Goal: Information Seeking & Learning: Learn about a topic

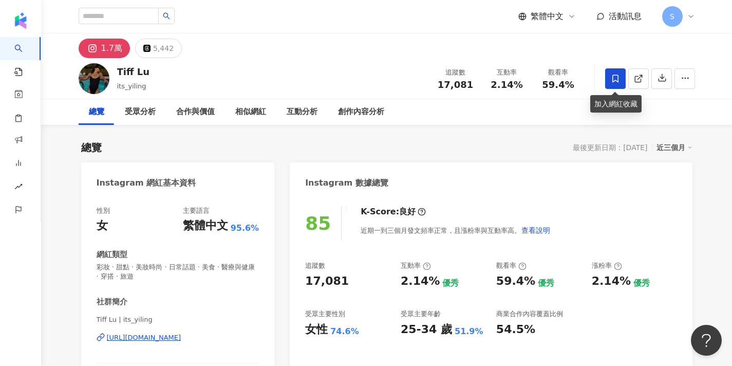
click at [607, 79] on span at bounding box center [615, 78] width 21 height 21
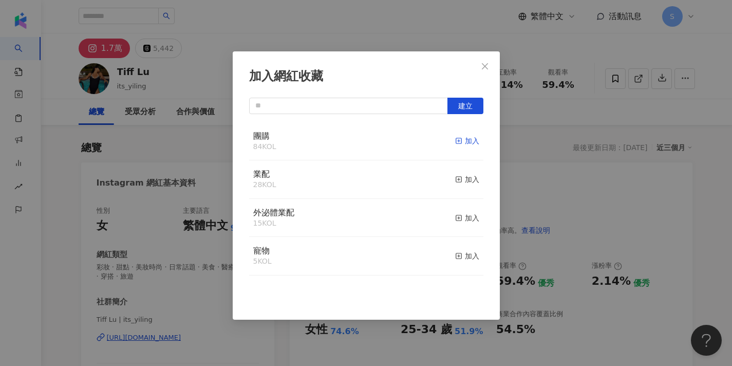
click at [459, 139] on icon "button" at bounding box center [458, 140] width 7 height 7
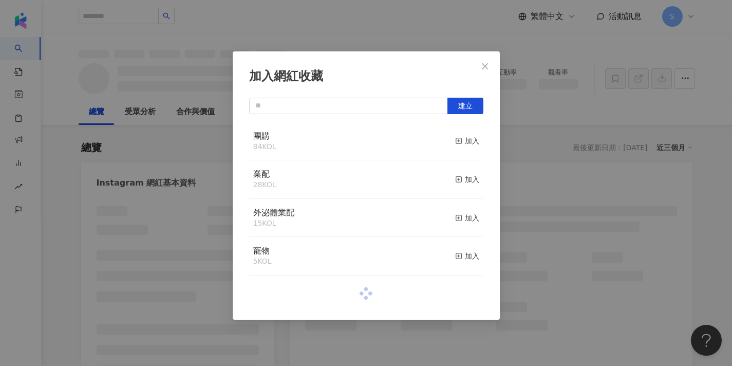
click at [463, 44] on div "加入網紅收藏 建立 團購 84 KOL 加入 業配 28 KOL 加入 外泌體業配 15 KOL 加入 寵物 5 KOL 加入" at bounding box center [366, 183] width 732 height 366
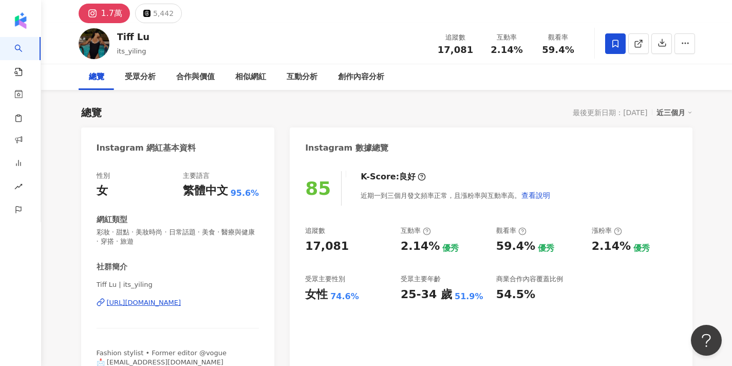
scroll to position [35, 0]
drag, startPoint x: 96, startPoint y: 283, endPoint x: 116, endPoint y: 282, distance: 19.5
click at [116, 282] on span "Tiff Lu | its_yiling" at bounding box center [178, 284] width 163 height 9
copy span "Tiff Lu"
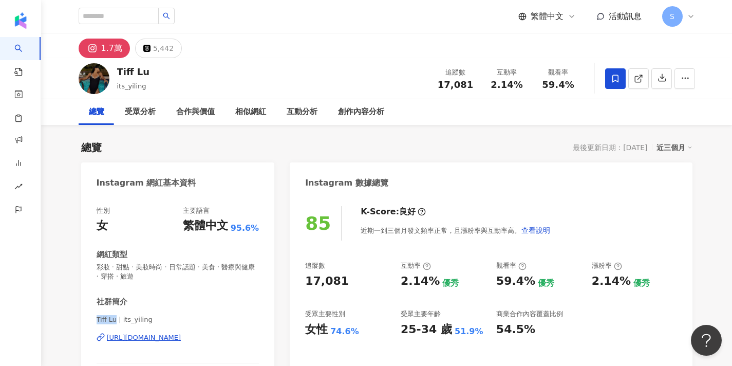
scroll to position [0, 0]
click at [640, 83] on span at bounding box center [638, 78] width 9 height 11
click at [144, 18] on input "search" at bounding box center [119, 16] width 80 height 16
paste input "**********"
type input "**********"
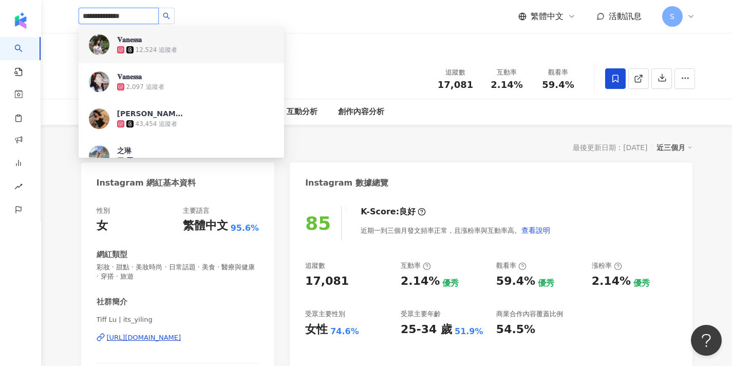
click at [144, 50] on div "12,524 追蹤者" at bounding box center [157, 50] width 42 height 9
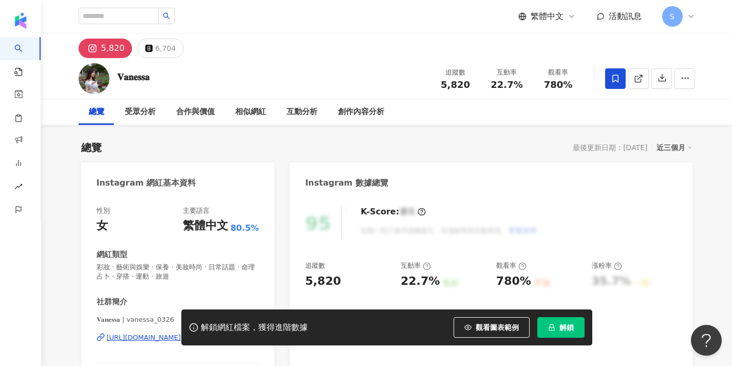
click at [619, 81] on icon at bounding box center [615, 78] width 9 height 9
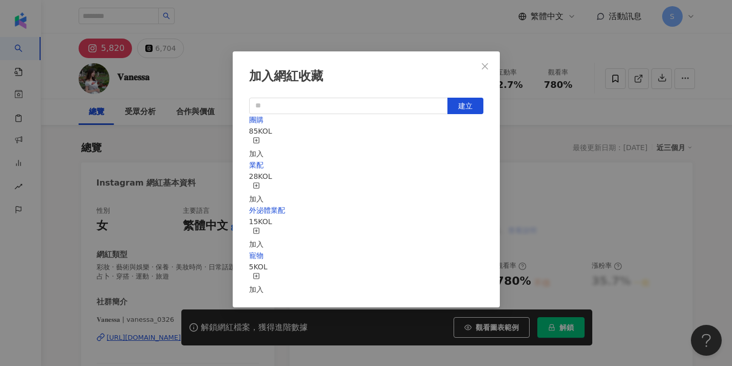
click at [259, 141] on rect "button" at bounding box center [256, 140] width 6 height 6
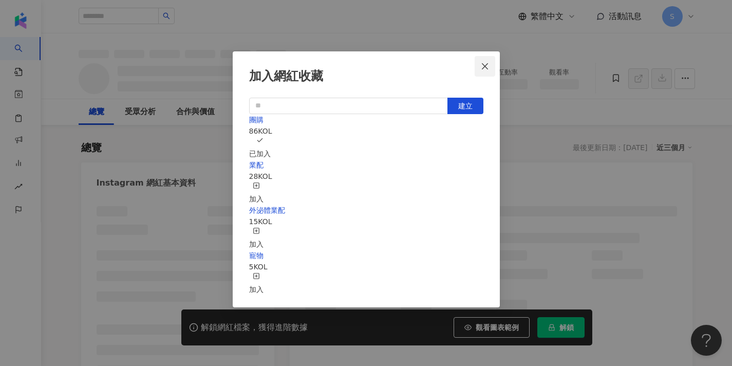
click at [488, 71] on button "Close" at bounding box center [485, 66] width 21 height 21
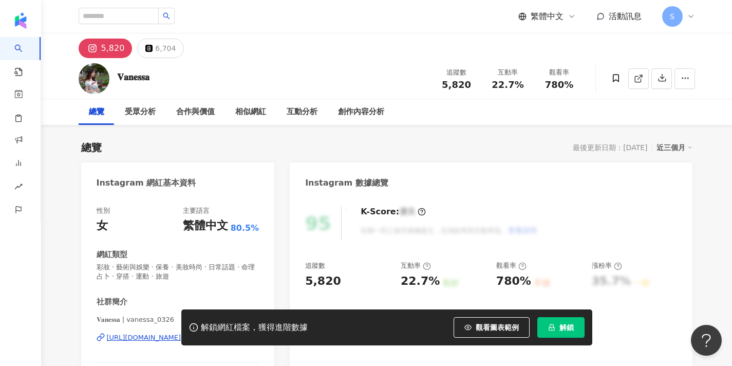
click at [552, 325] on div "加入網紅收藏 建立 團購 86 KOL 已加入 業配 28 KOL 加入 外泌體業配 15 KOL 加入 寵物 5 KOL 加入" at bounding box center [366, 183] width 732 height 366
click at [565, 326] on span "解鎖" at bounding box center [567, 327] width 14 height 8
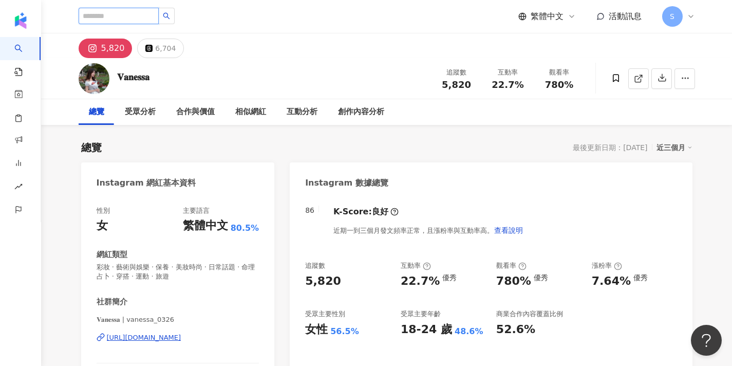
click at [136, 20] on input "search" at bounding box center [119, 16] width 80 height 16
paste input "********"
type input "********"
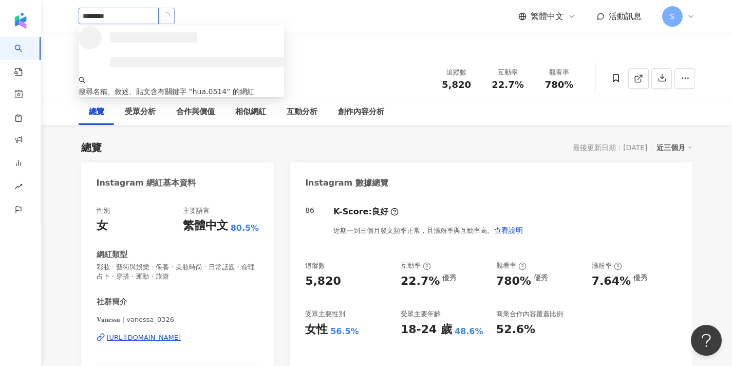
click at [175, 20] on button "button" at bounding box center [166, 16] width 16 height 16
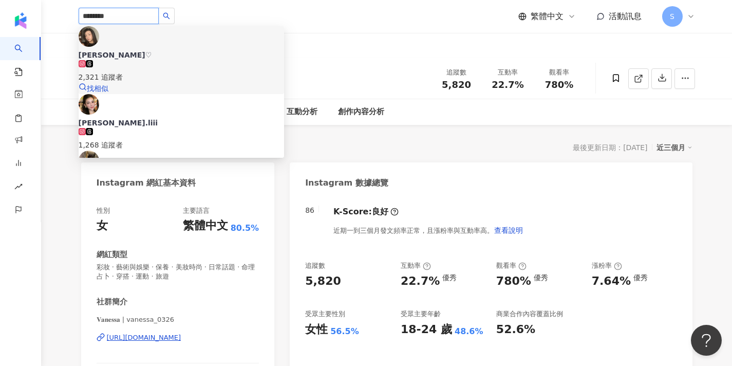
click at [174, 50] on span "奕華♡" at bounding box center [182, 55] width 206 height 10
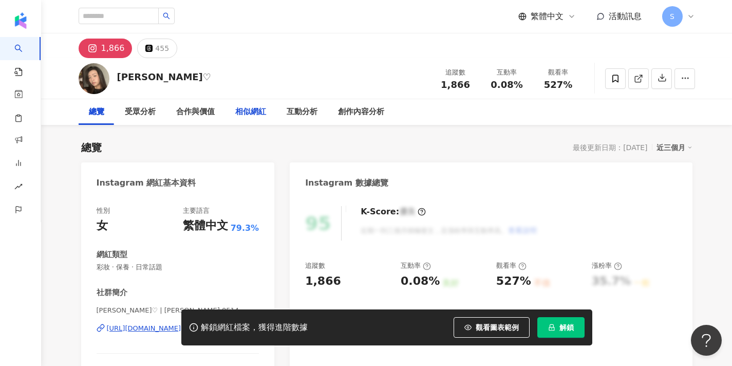
click at [258, 112] on div "相似網紅" at bounding box center [250, 112] width 31 height 12
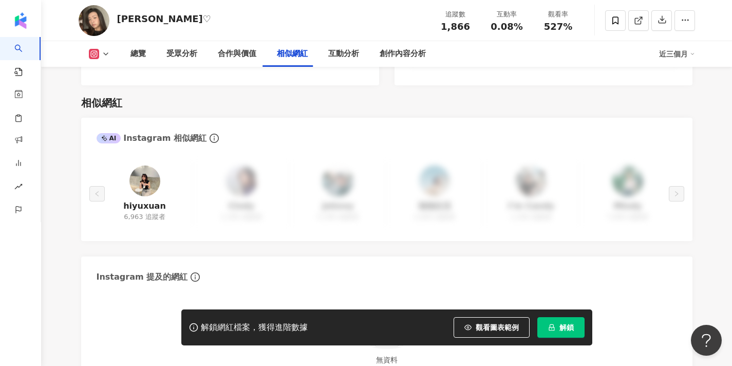
click at [147, 173] on img at bounding box center [144, 180] width 31 height 31
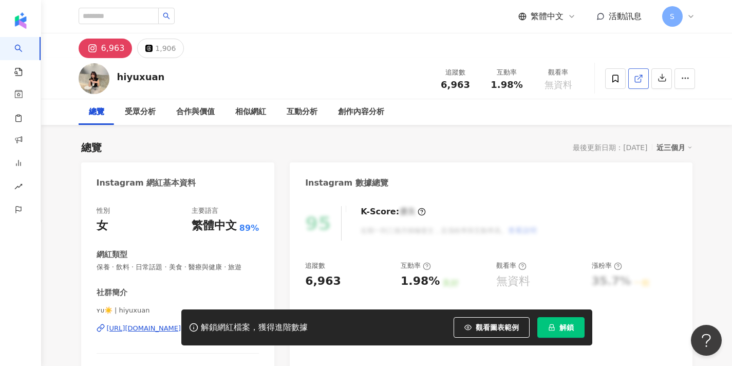
click at [634, 77] on icon at bounding box center [638, 78] width 9 height 9
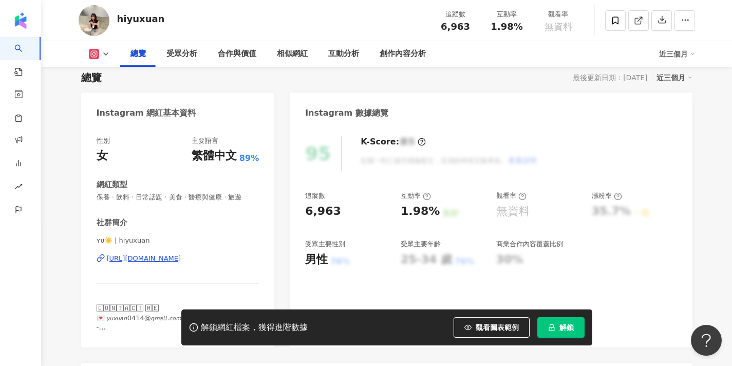
scroll to position [72, 0]
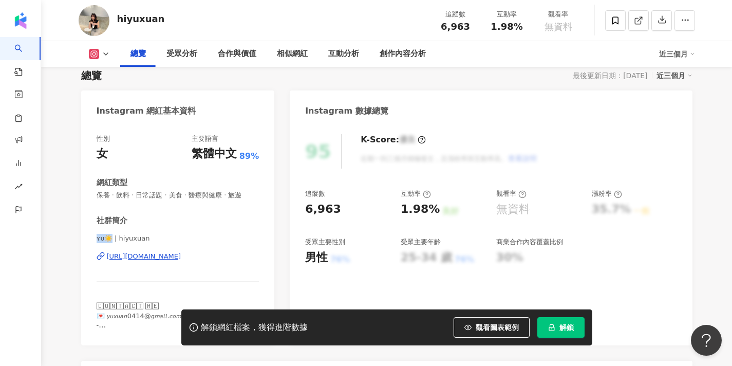
drag, startPoint x: 97, startPoint y: 237, endPoint x: 113, endPoint y: 238, distance: 15.4
click at [113, 238] on span "ʏᴜ☀️ | hiyuxuan" at bounding box center [178, 238] width 163 height 9
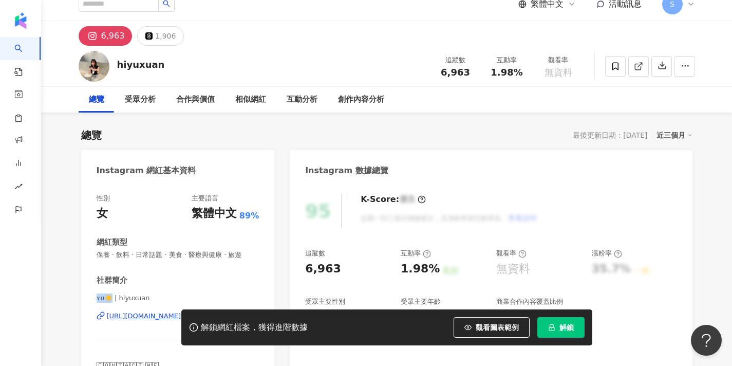
scroll to position [10, 0]
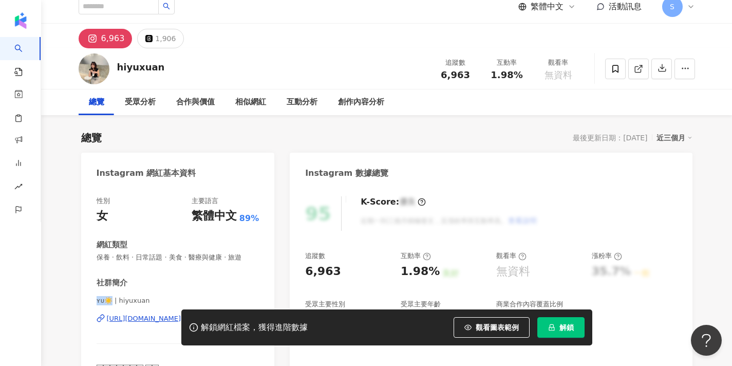
click at [551, 328] on icon "lock" at bounding box center [551, 327] width 7 height 7
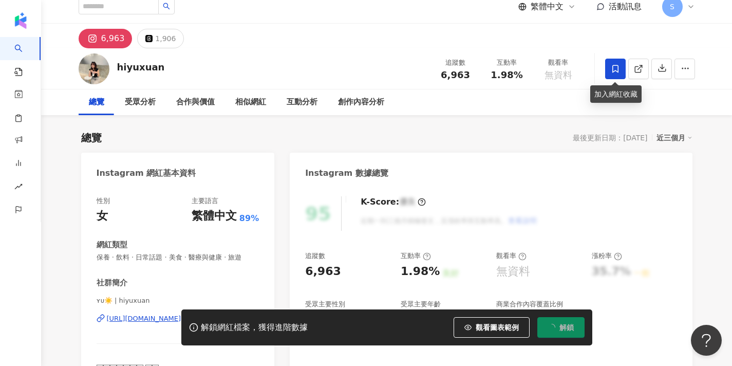
click at [616, 65] on icon at bounding box center [615, 69] width 6 height 8
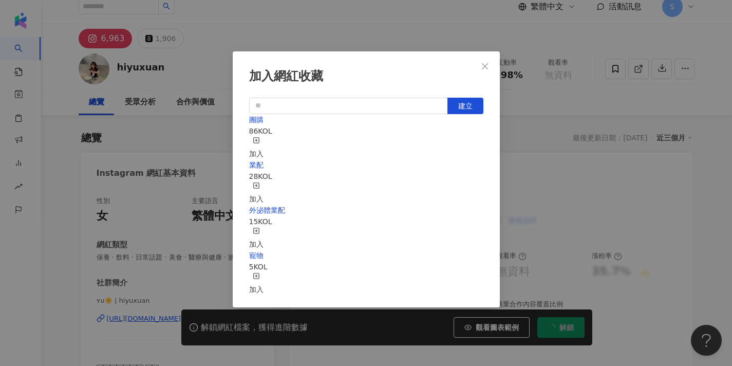
click at [260, 137] on icon "button" at bounding box center [256, 140] width 7 height 7
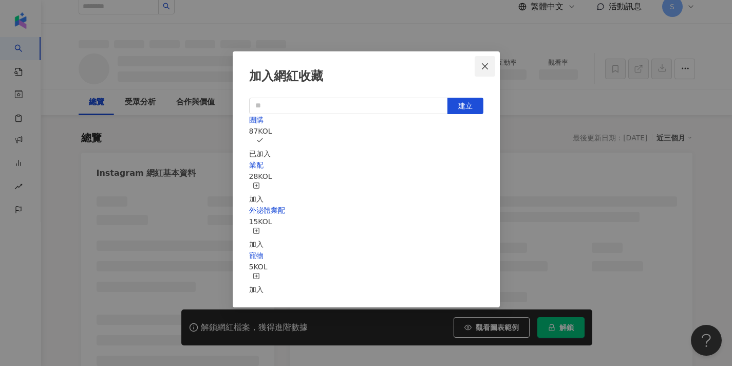
click at [487, 69] on icon "close" at bounding box center [485, 66] width 8 height 8
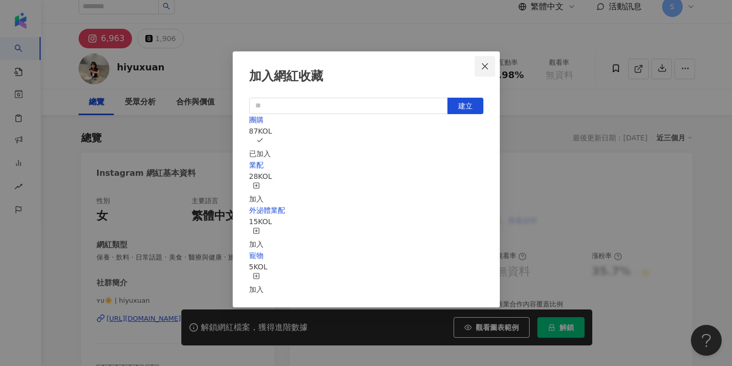
click at [487, 69] on div "加入網紅收藏 建立 團購 87 KOL 已加入 業配 28 KOL 加入 外泌體業配 15 KOL 加入 寵物 5 KOL 加入" at bounding box center [366, 183] width 732 height 366
click at [543, 96] on div "加入網紅收藏 建立 團購 87 KOL 已加入 業配 28 KOL 加入 外泌體業配 15 KOL 加入 寵物 5 KOL 加入" at bounding box center [366, 183] width 732 height 366
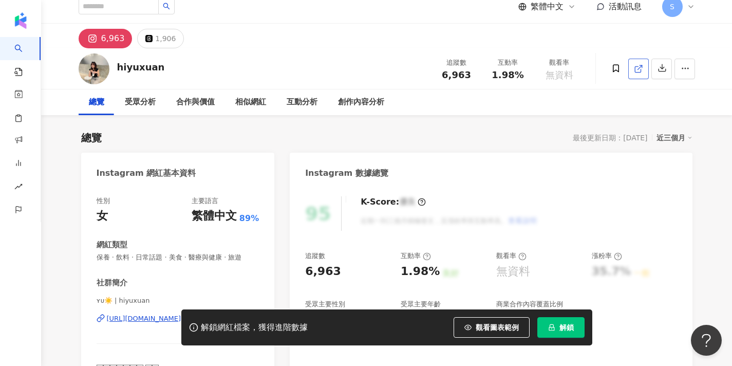
click at [645, 65] on link at bounding box center [638, 69] width 21 height 21
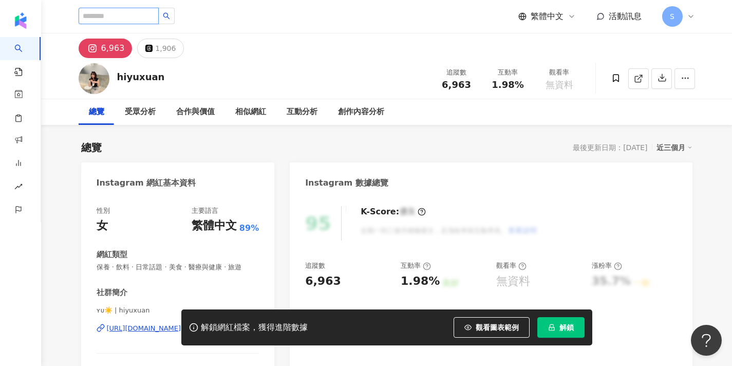
scroll to position [0, 0]
click at [159, 19] on input "search" at bounding box center [119, 16] width 80 height 16
paste input "**********"
type input "**********"
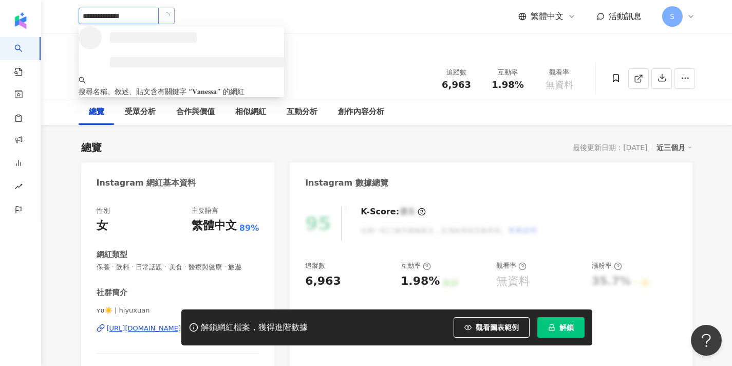
click at [175, 22] on button "button" at bounding box center [166, 16] width 16 height 16
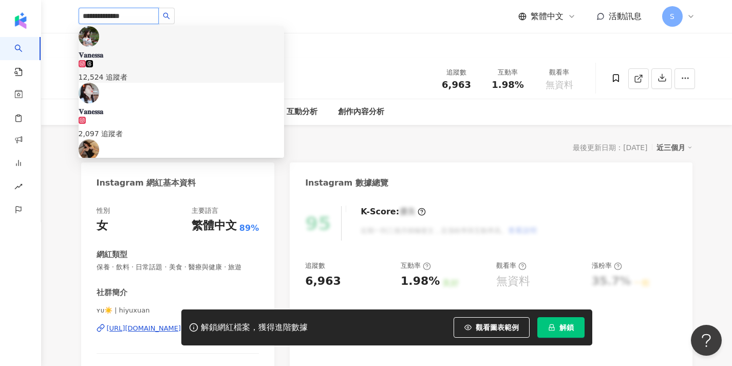
click at [97, 42] on img at bounding box center [89, 36] width 21 height 21
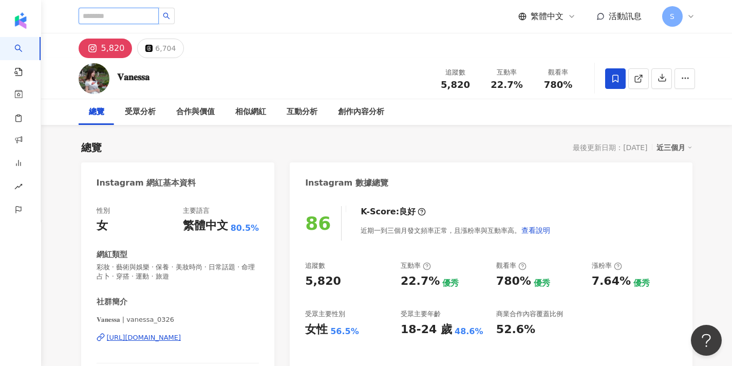
click at [113, 20] on input "search" at bounding box center [119, 16] width 80 height 16
paste input "**********"
type input "**********"
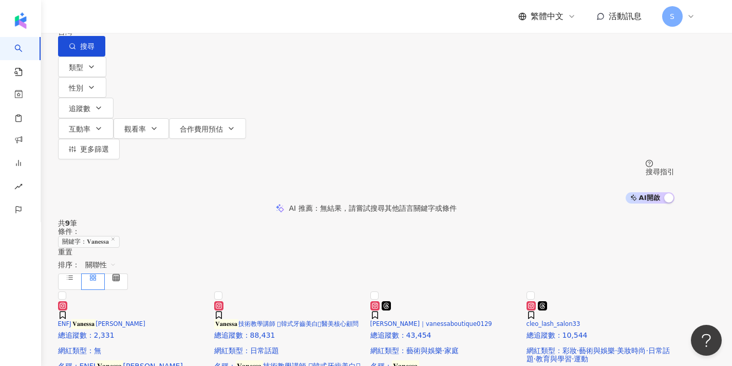
click at [100, 17] on div "不分平台" at bounding box center [82, 9] width 36 height 16
click at [125, 110] on div "Instagram" at bounding box center [115, 105] width 50 height 11
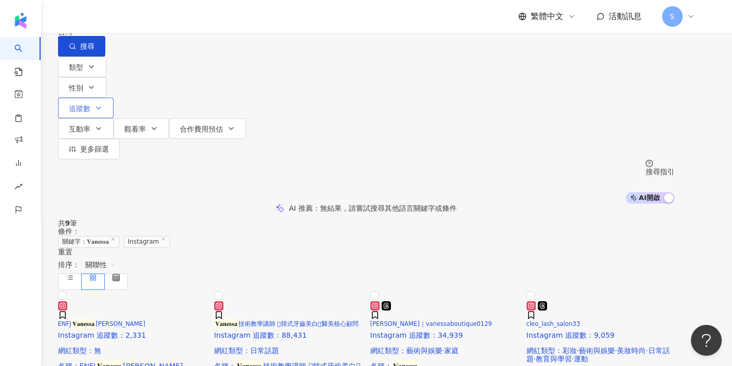
click at [114, 98] on button "追蹤數" at bounding box center [85, 108] width 55 height 21
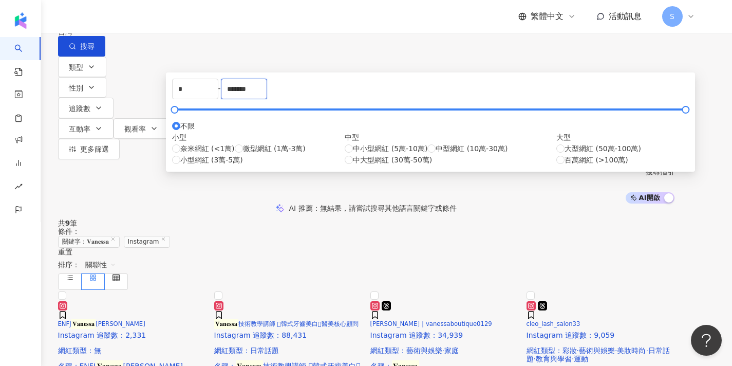
drag, startPoint x: 377, startPoint y: 142, endPoint x: 336, endPoint y: 143, distance: 41.1
click at [336, 143] on div "* - ******* 不限 小型 奈米網紅 (<1萬) 微型網紅 (1萬-3萬) 小型網紅 (3萬-5萬) 中型 中小型網紅 (5萬-10萬) 中型網紅 (…" at bounding box center [430, 122] width 517 height 87
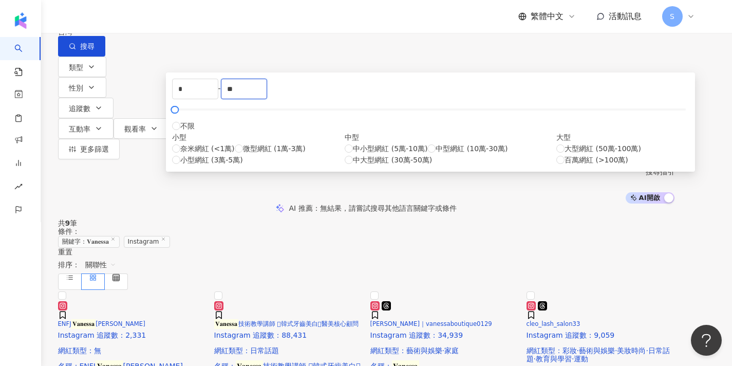
type input "*"
type input "****"
click at [481, 172] on div "* - **** 不限 小型 奈米網紅 (<1萬) 微型網紅 (1萬-3萬) 小型網紅 (3萬-5萬) 中型 中小型網紅 (5萬-10萬) 中型網紅 (10萬…" at bounding box center [430, 121] width 529 height 99
click at [513, 203] on div "AI 推薦 ： 無結果，請嘗試搜尋其他語言關鍵字或條件" at bounding box center [366, 207] width 732 height 9
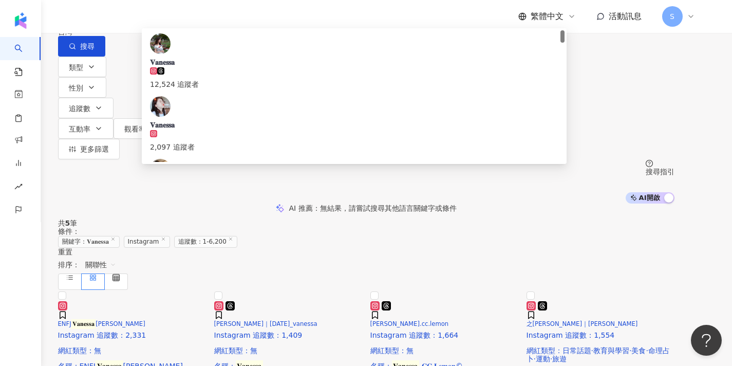
click at [215, 20] on input "**********" at bounding box center [173, 10] width 83 height 20
drag, startPoint x: 236, startPoint y: 64, endPoint x: 144, endPoint y: 67, distance: 92.0
click at [144, 57] on div "**********" at bounding box center [366, 28] width 617 height 57
type input "**"
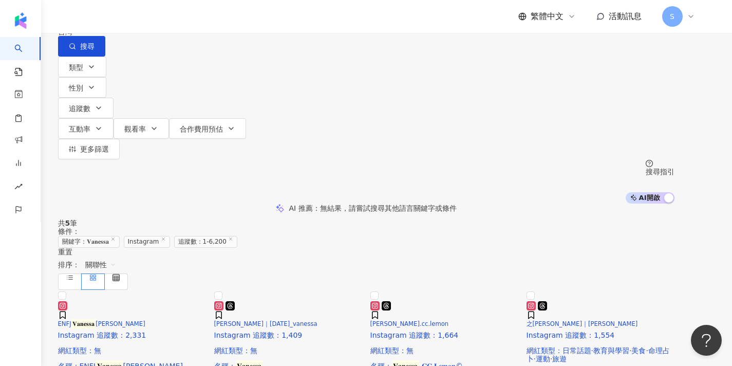
paste input "**********"
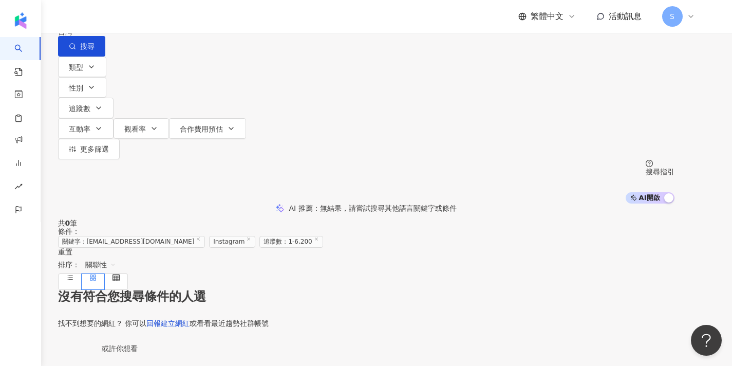
click at [117, 17] on span "Instagram" at bounding box center [90, 9] width 53 height 16
click at [135, 89] on div "不分平台" at bounding box center [117, 88] width 55 height 11
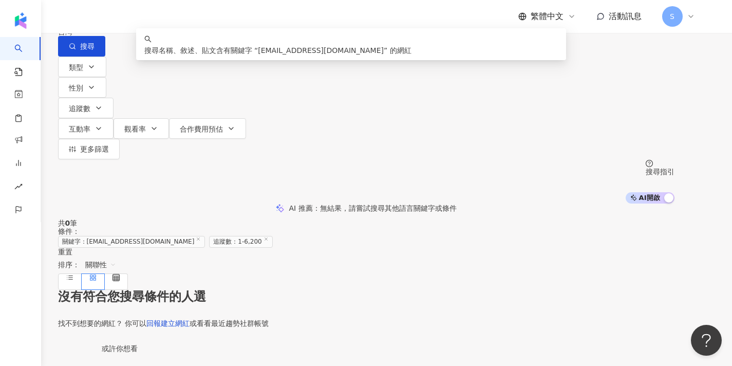
drag, startPoint x: 256, startPoint y: 59, endPoint x: 194, endPoint y: 61, distance: 62.7
click at [194, 20] on input "**********" at bounding box center [165, 10] width 83 height 20
type input "*******"
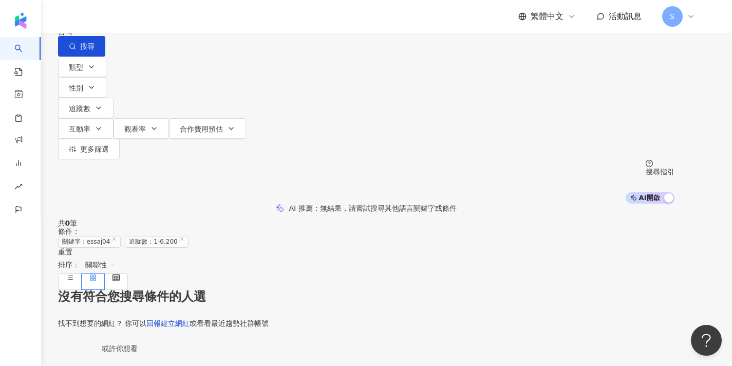
click at [208, 20] on input "*******" at bounding box center [165, 10] width 83 height 20
drag, startPoint x: 273, startPoint y: 60, endPoint x: 221, endPoint y: 60, distance: 51.9
click at [208, 20] on input "*******" at bounding box center [165, 10] width 83 height 20
paste input "**********"
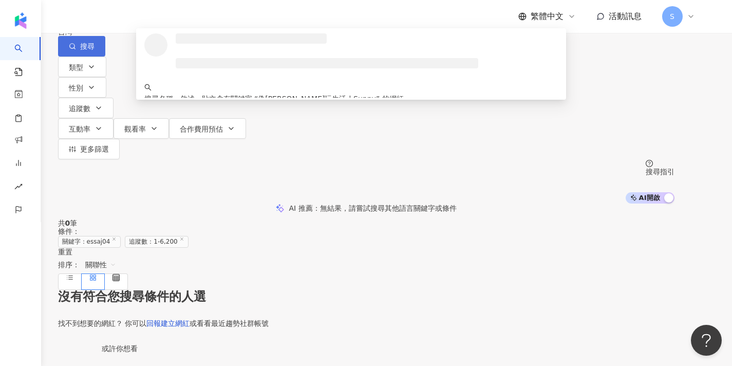
click at [105, 57] on button "搜尋" at bounding box center [81, 46] width 47 height 21
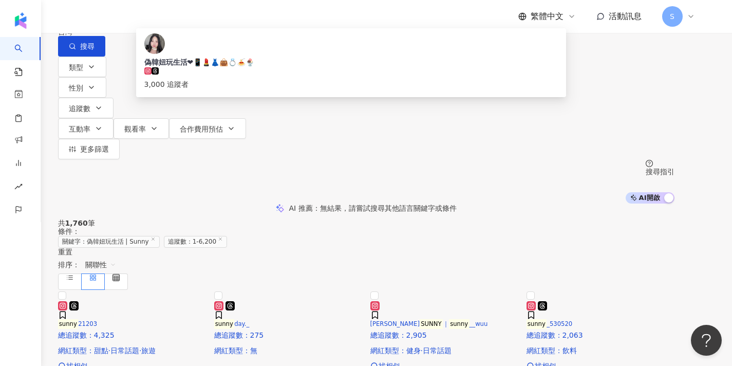
drag, startPoint x: 283, startPoint y: 59, endPoint x: 154, endPoint y: 59, distance: 129.0
click at [154, 57] on div "**********" at bounding box center [366, 28] width 617 height 57
paste input "search"
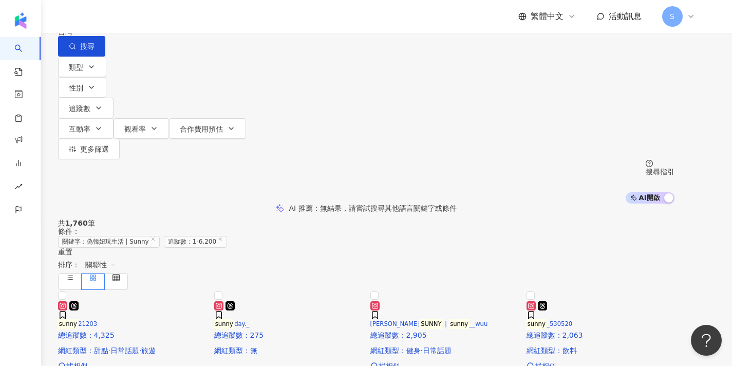
type input "**********"
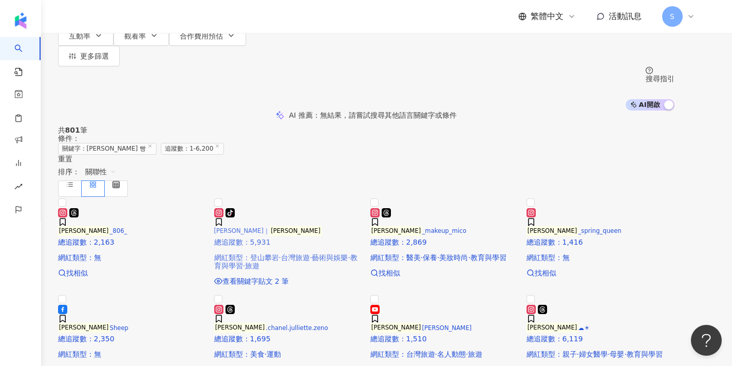
scroll to position [116, 0]
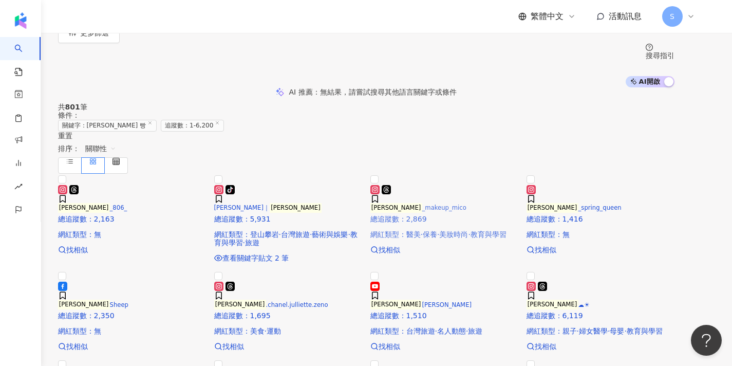
click at [460, 211] on h5 "michelle _makeup_mico" at bounding box center [444, 208] width 148 height 7
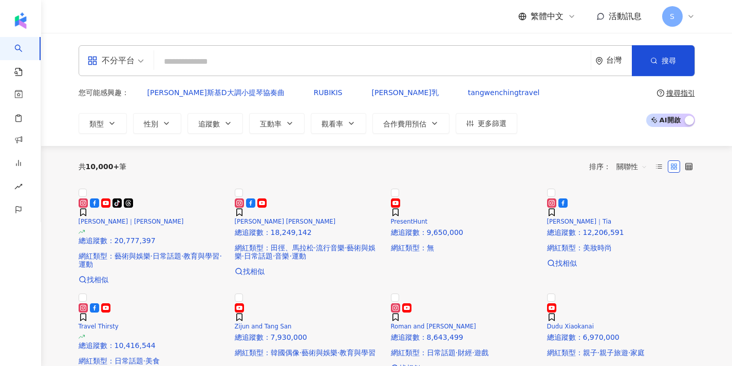
paste input "*********"
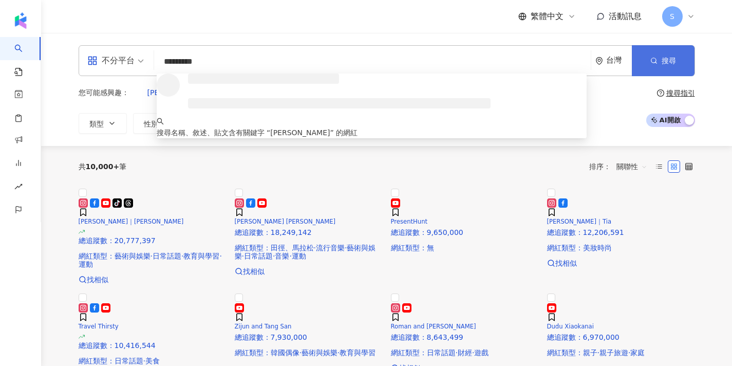
type input "*********"
click at [662, 69] on button "搜尋" at bounding box center [663, 60] width 63 height 31
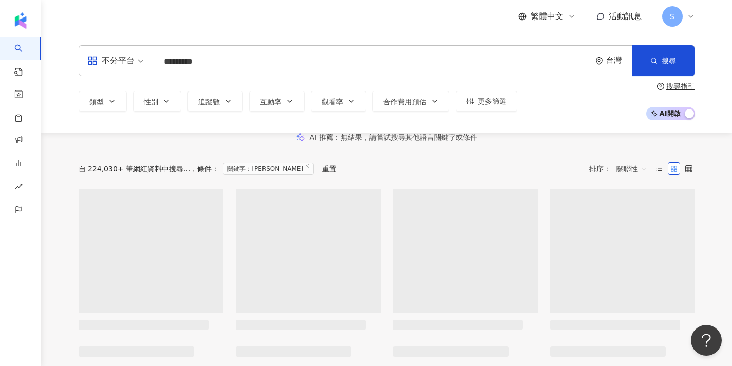
scroll to position [34, 0]
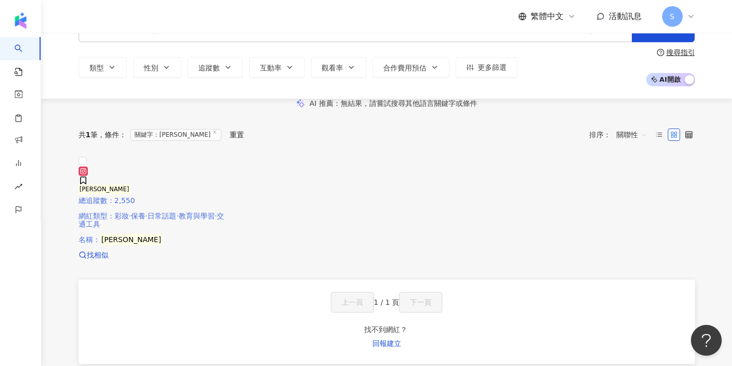
click at [79, 163] on img at bounding box center [79, 163] width 0 height 0
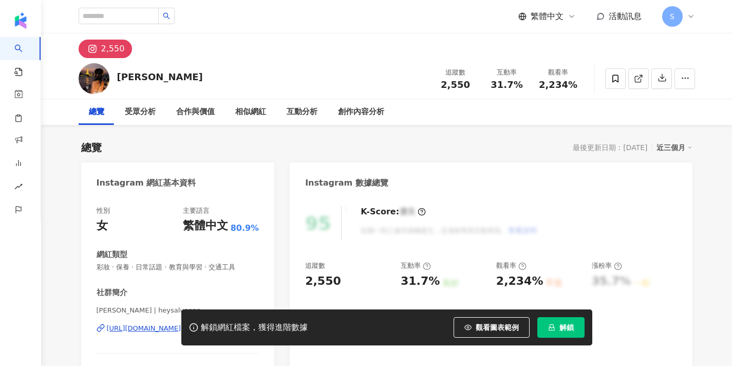
click at [570, 333] on button "解鎖" at bounding box center [560, 327] width 47 height 21
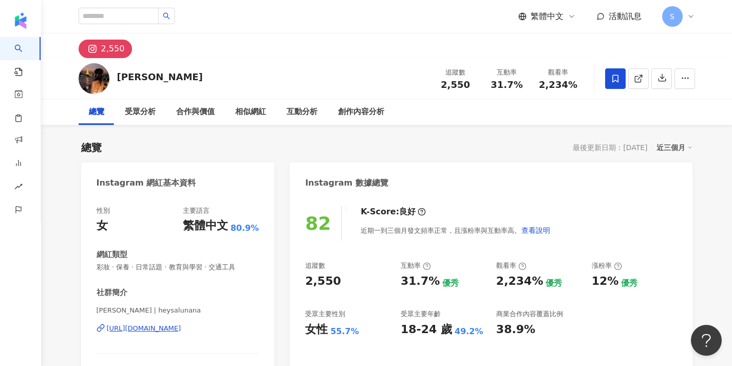
click at [614, 75] on icon at bounding box center [615, 79] width 6 height 8
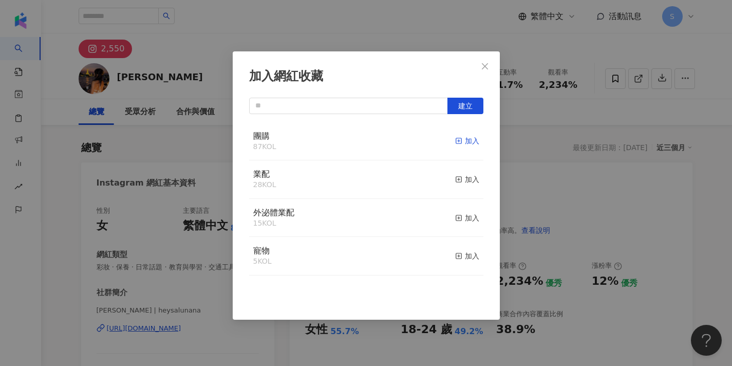
click at [461, 142] on icon "button" at bounding box center [458, 140] width 7 height 7
click at [485, 65] on icon "close" at bounding box center [485, 66] width 8 height 8
click at [486, 61] on div "加入網紅收藏 建立 團購 88 KOL 已加入 業配 28 KOL 加入 外泌體業配 15 KOL 加入 寵物 5 KOL 加入" at bounding box center [366, 183] width 732 height 366
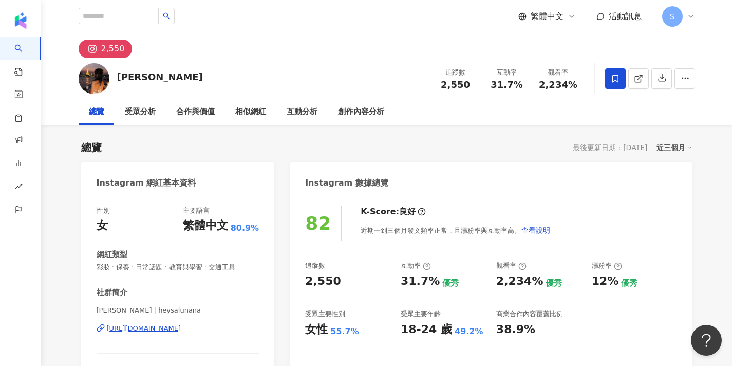
click at [128, 314] on div at bounding box center [366, 183] width 732 height 366
drag, startPoint x: 99, startPoint y: 310, endPoint x: 92, endPoint y: 311, distance: 6.7
click at [92, 311] on div "性別 女 主要語言 繁體中文 80.9% 網紅類型 彩妝 · 保養 · 日常話題 · 教育與學習 · 交通工具 社群簡介 Sabrina奕蓁 | heysal…" at bounding box center [178, 306] width 194 height 221
copy span "Sabrina奕蓁"
click at [641, 80] on icon at bounding box center [638, 79] width 6 height 6
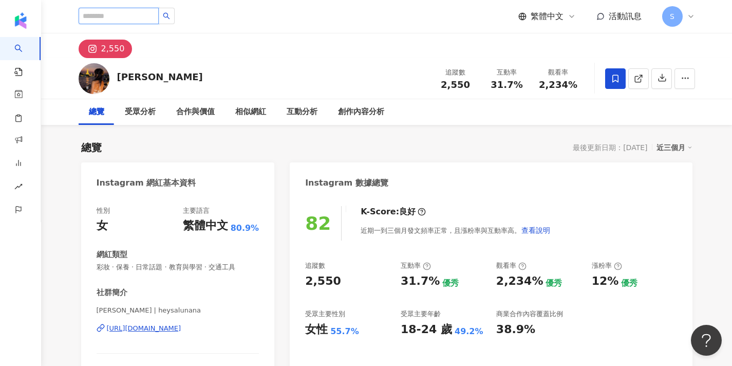
click at [157, 20] on input "search" at bounding box center [119, 16] width 80 height 16
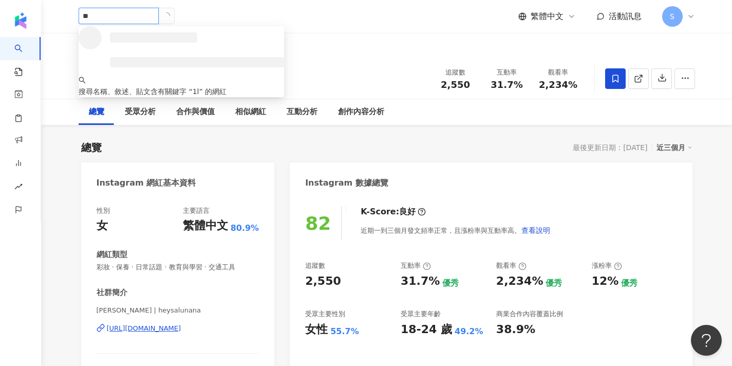
type input "*"
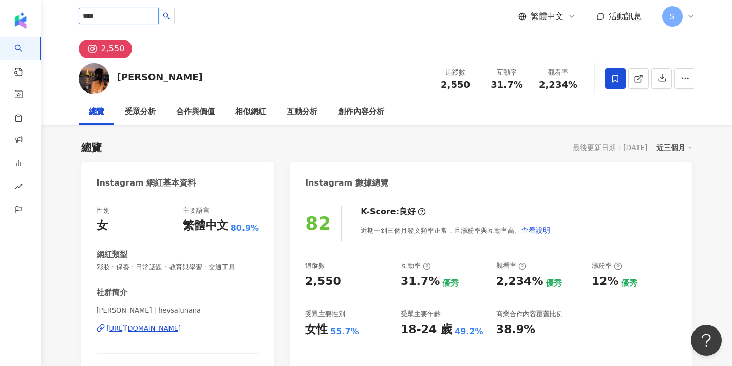
type input "**"
click at [170, 17] on icon "search" at bounding box center [166, 16] width 7 height 7
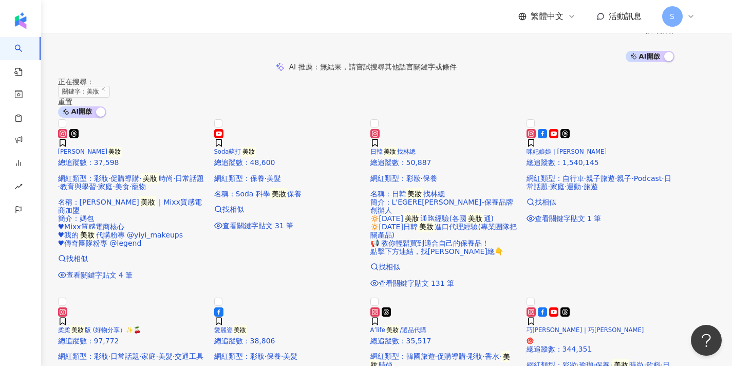
scroll to position [178, 0]
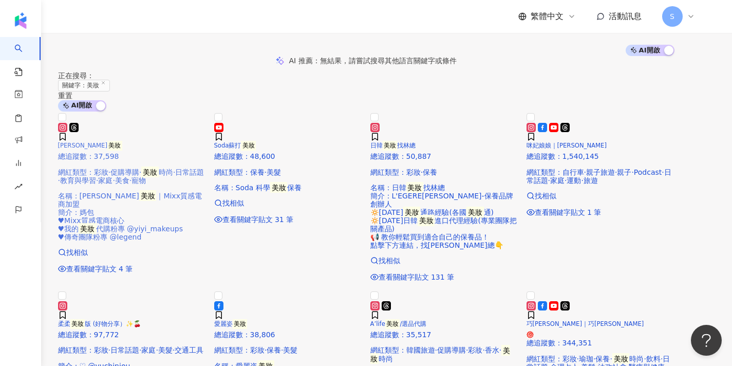
click at [187, 160] on p "總追蹤數 ： 37,598" at bounding box center [132, 156] width 148 height 8
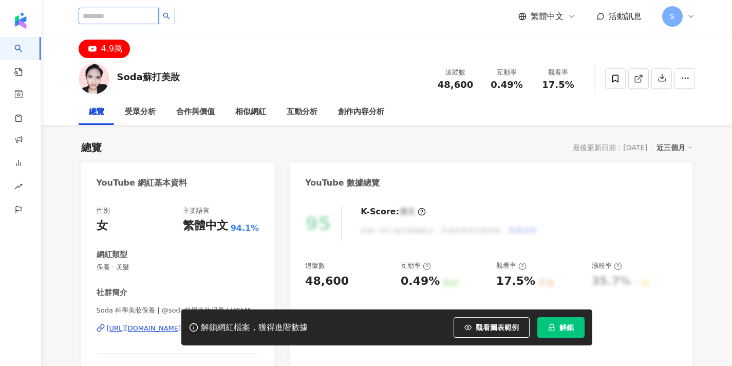
click at [140, 11] on input "search" at bounding box center [119, 16] width 80 height 16
type input "**"
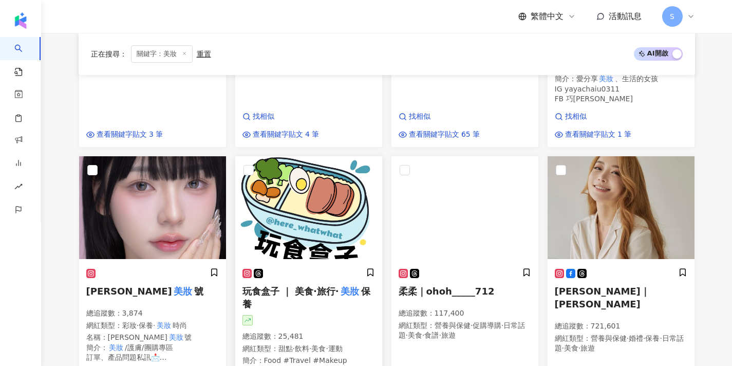
scroll to position [668, 0]
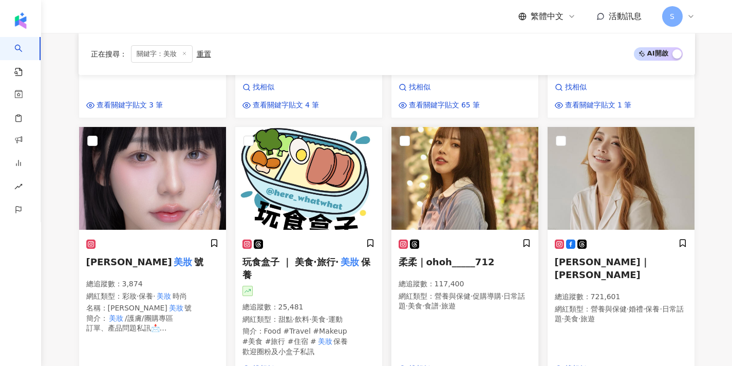
click at [440, 174] on img at bounding box center [465, 178] width 147 height 103
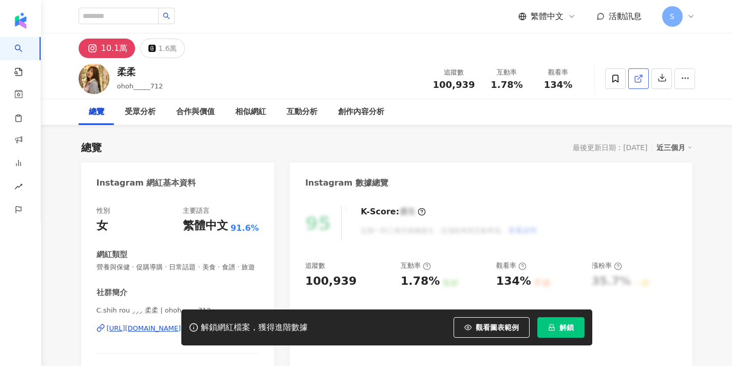
click at [642, 80] on icon at bounding box center [638, 78] width 9 height 9
click at [614, 81] on icon at bounding box center [615, 78] width 9 height 9
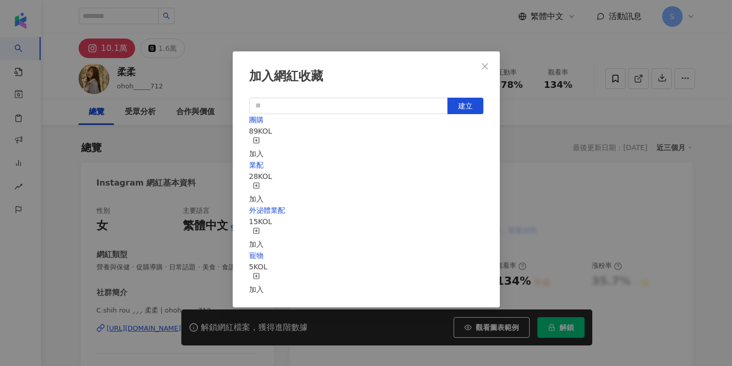
click at [264, 139] on div "加入" at bounding box center [256, 148] width 14 height 23
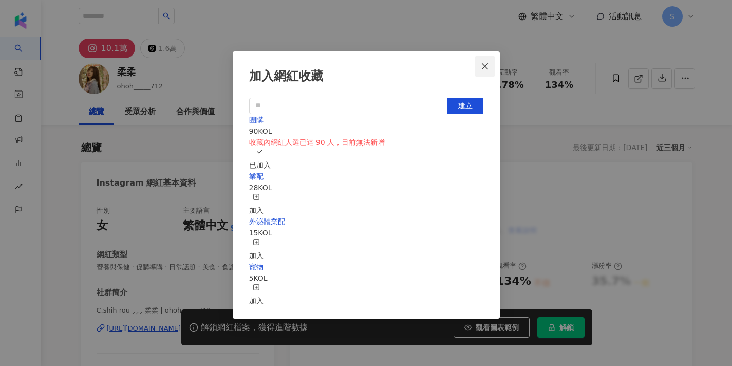
click at [486, 70] on icon "close" at bounding box center [485, 66] width 8 height 8
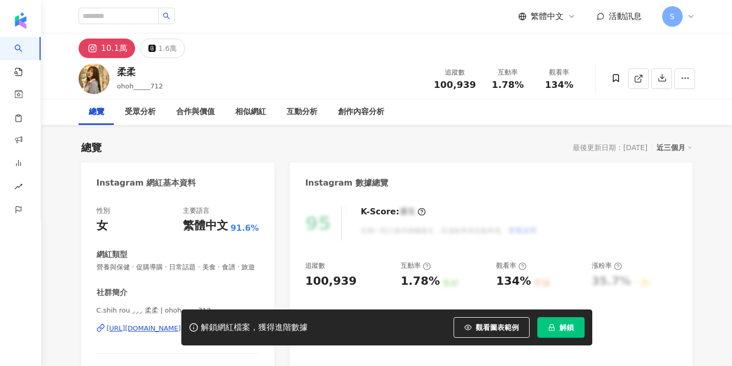
click at [487, 63] on div "加入網紅收藏 建立 團購 90 KOL 收藏內網紅人選已達 90 人，目前無法新增 已加入 業配 28 KOL 加入 外泌體業配 15 KOL 加入 寵物 5…" at bounding box center [366, 183] width 732 height 366
click at [560, 163] on div "加入網紅收藏 建立 團購 90 KOL 收藏內網紅人選已達 90 人，目前無法新增 已加入 業配 28 KOL 加入 外泌體業配 15 KOL 加入 寵物 5…" at bounding box center [366, 183] width 732 height 366
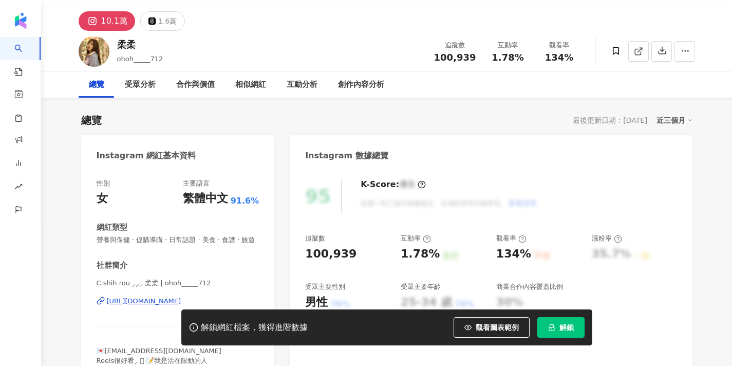
scroll to position [35, 0]
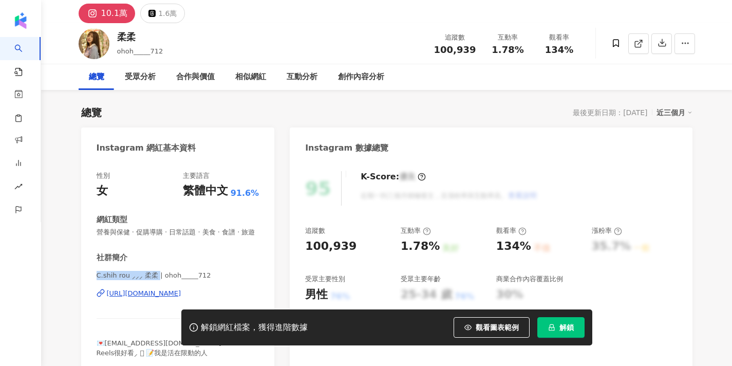
drag, startPoint x: 97, startPoint y: 277, endPoint x: 150, endPoint y: 276, distance: 53.4
click at [150, 276] on span "C.shih rou ⸝⸝⸝ 柔柔 | ohoh_____712" at bounding box center [178, 275] width 163 height 9
copy span "C.shih rou ⸝⸝⸝ 柔柔"
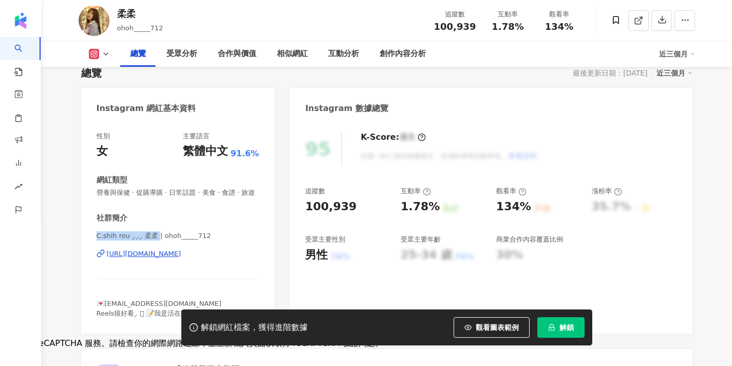
scroll to position [72, 0]
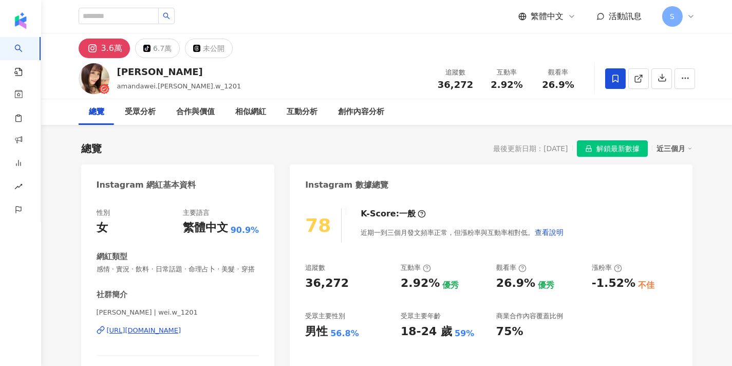
click at [615, 84] on span at bounding box center [615, 78] width 21 height 21
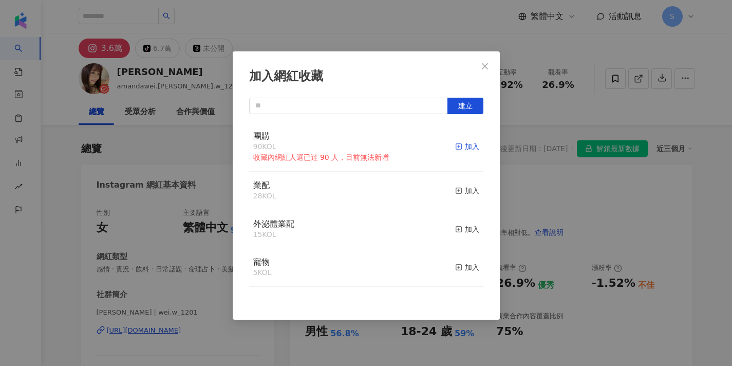
click at [460, 151] on div "加入" at bounding box center [467, 146] width 24 height 11
click at [354, 101] on input "text" at bounding box center [348, 106] width 199 height 16
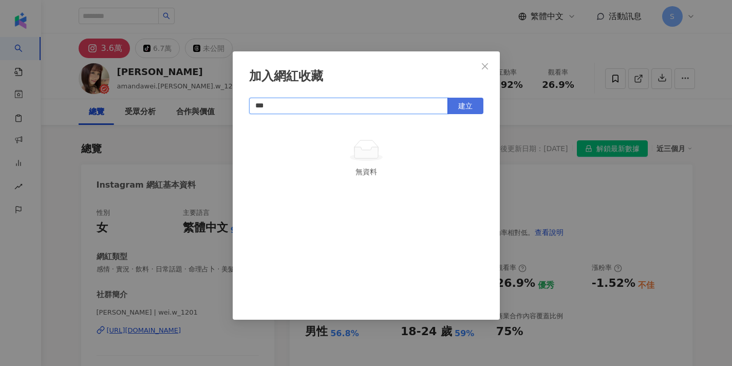
click at [464, 110] on button "建立" at bounding box center [466, 106] width 36 height 16
type input "***"
click at [488, 69] on icon "close" at bounding box center [485, 66] width 8 height 8
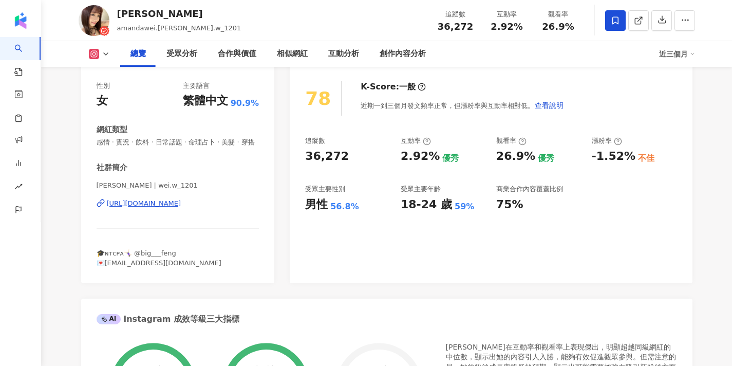
scroll to position [129, 0]
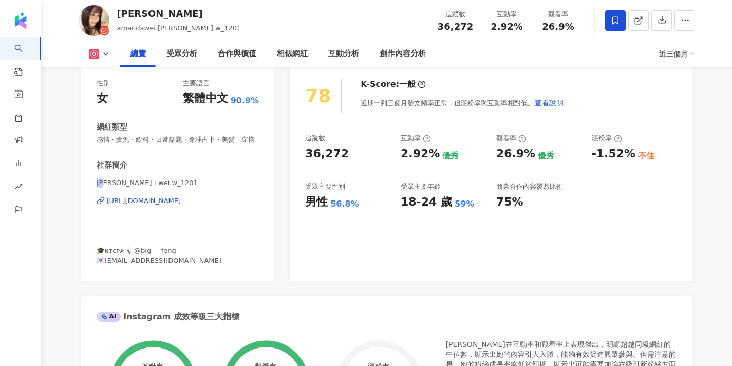
drag, startPoint x: 98, startPoint y: 182, endPoint x: 109, endPoint y: 183, distance: 11.4
click at [109, 183] on span "葳葳 | wei.w_1201" at bounding box center [178, 182] width 163 height 9
copy span "葳葳"
click at [179, 6] on div "葳葳 amandawei.wei, wei.w_1201 追蹤數 36,272 互動率 2.92% 觀看率 26.9%" at bounding box center [387, 20] width 658 height 41
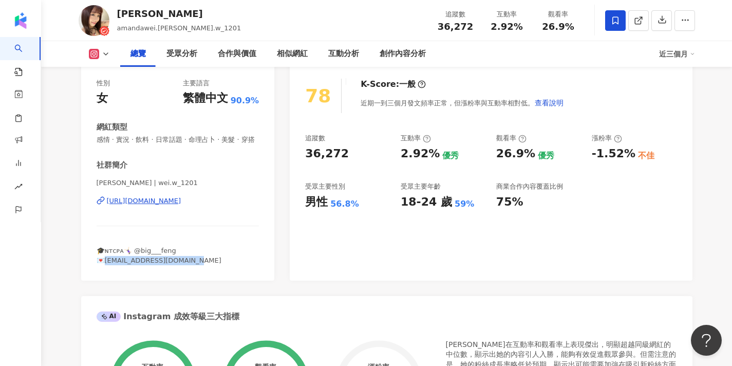
drag, startPoint x: 196, startPoint y: 262, endPoint x: 108, endPoint y: 257, distance: 88.0
click at [108, 257] on div "🎓ɴᴛᴄᴘᴀ🤸🏻‍♀️ @big___feng 💌wei.w.peng2002@gmail.com" at bounding box center [178, 255] width 163 height 18
copy span "w.peng2002@gmail.com"
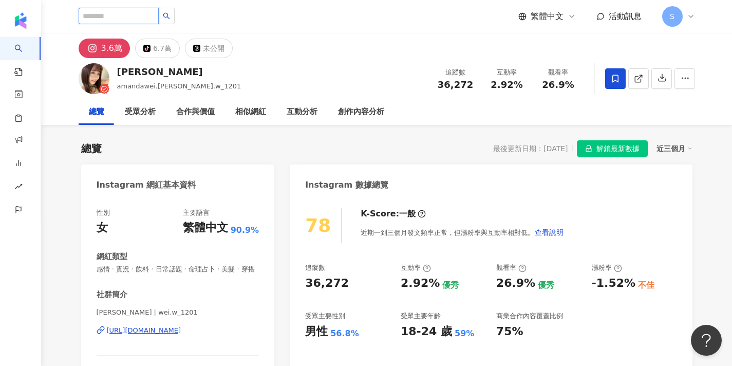
click at [143, 14] on input "search" at bounding box center [119, 16] width 80 height 16
paste input "**"
type input "**"
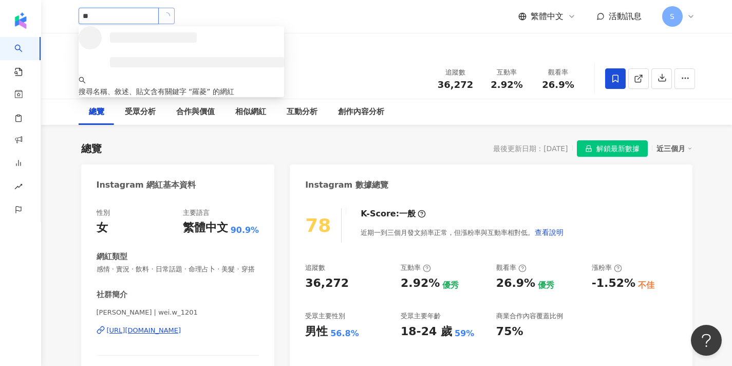
click at [171, 14] on icon "loading" at bounding box center [166, 15] width 9 height 9
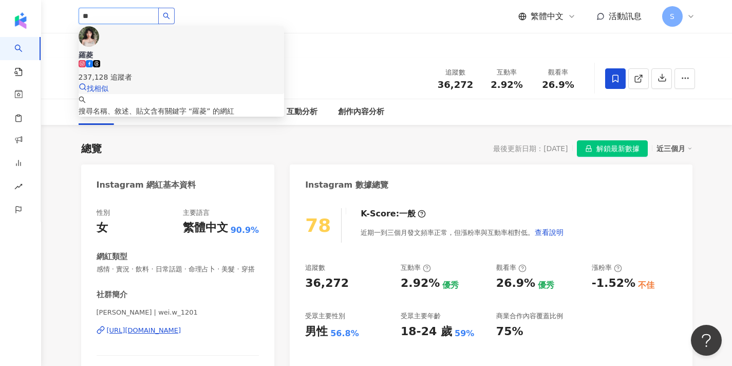
click at [168, 50] on span "羅菱" at bounding box center [182, 55] width 206 height 10
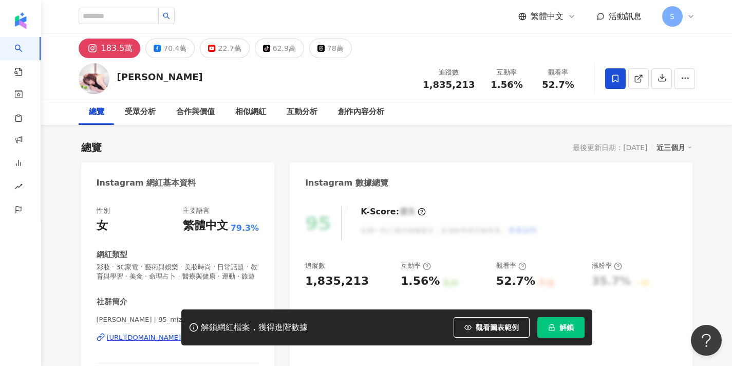
click at [615, 83] on icon at bounding box center [615, 78] width 9 height 9
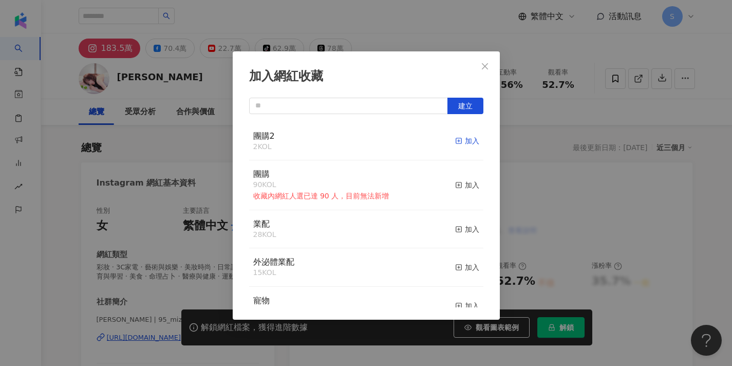
click at [456, 140] on rect "button" at bounding box center [459, 141] width 6 height 6
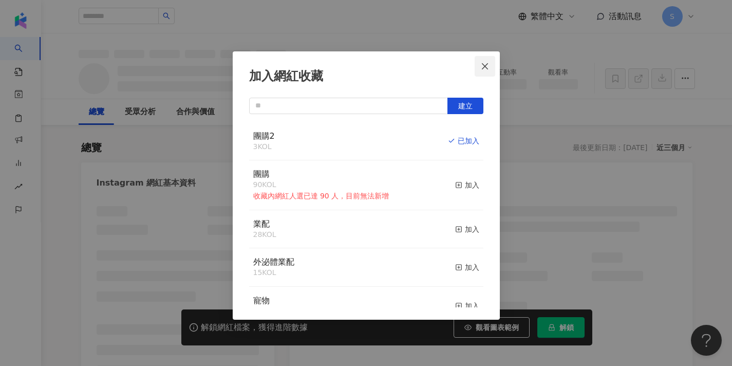
click at [486, 69] on icon "close" at bounding box center [485, 66] width 8 height 8
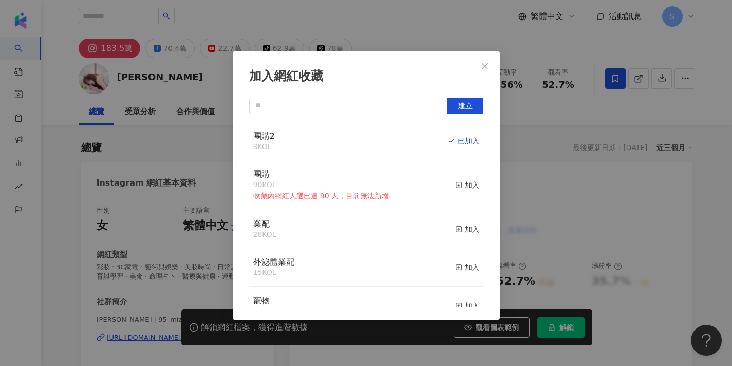
click at [485, 69] on div "加入網紅收藏 建立 團購2 3 KOL 已加入 團購 90 KOL 收藏內網紅人選已達 90 人，目前無法新增 加入 業配 28 KOL 加入 外泌體業配 1…" at bounding box center [366, 183] width 732 height 366
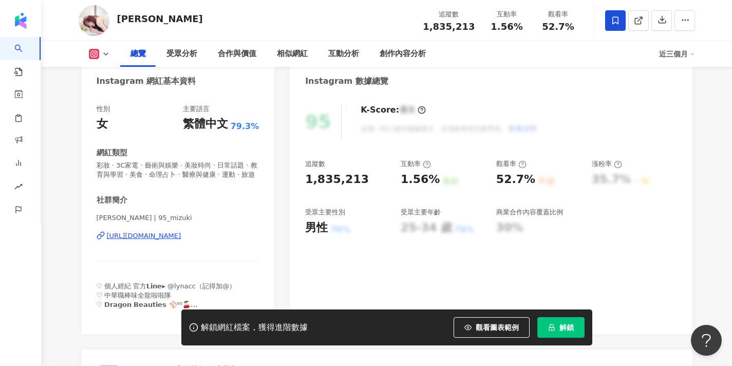
scroll to position [161, 0]
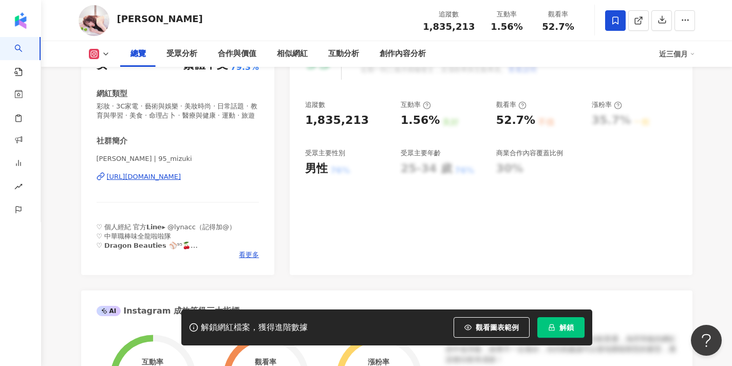
drag, startPoint x: 97, startPoint y: 157, endPoint x: 109, endPoint y: 158, distance: 12.3
click at [109, 158] on span "林襄 | 95_mizuki" at bounding box center [178, 158] width 163 height 9
copy span "林襄"
click at [351, 108] on div "追蹤數" at bounding box center [347, 104] width 85 height 9
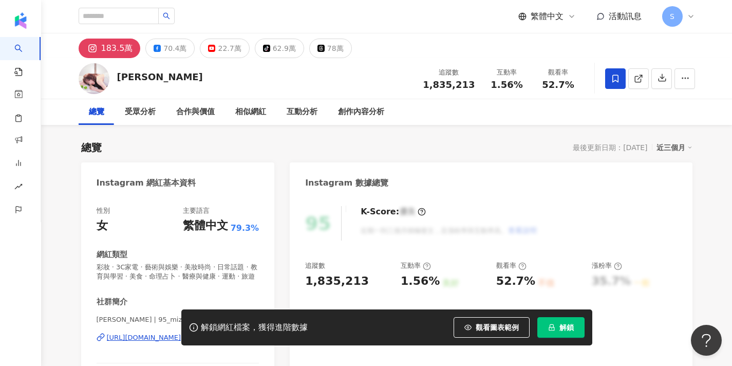
scroll to position [0, 0]
click at [150, 12] on input "search" at bounding box center [119, 16] width 80 height 16
paste input "*******"
type input "*******"
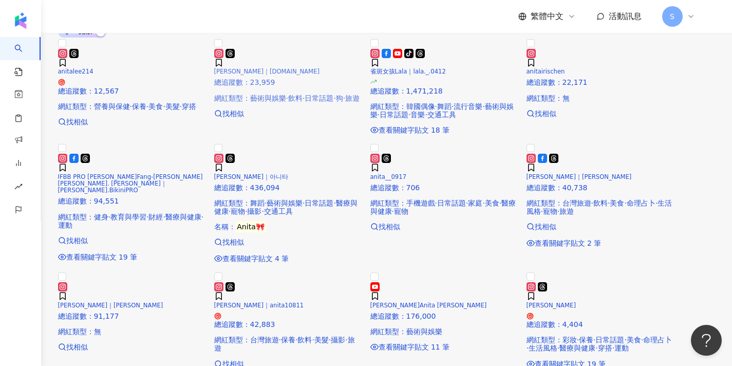
scroll to position [367, 0]
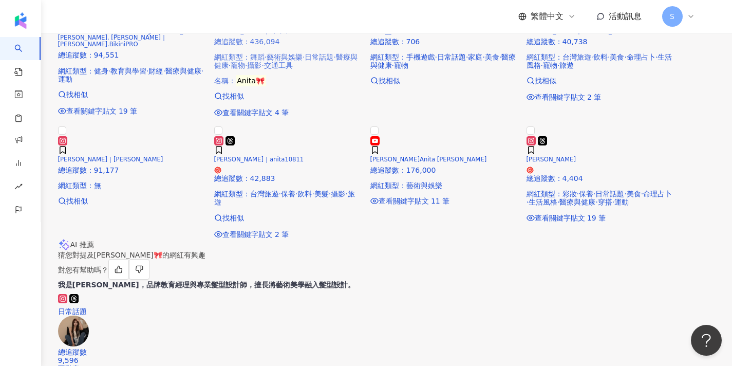
click at [321, 34] on h5 "Anita｜아니타" at bounding box center [288, 31] width 148 height 7
click at [344, 85] on div "Anita｜아니타 總追蹤數 ： 436,094 網紅類型 ： 舞蹈 · 藝術與娛樂 · 日常話題 · 醫療與健康 · 寵物 · 攝影 · 交通工具 名稱 ：…" at bounding box center [288, 46] width 148 height 77
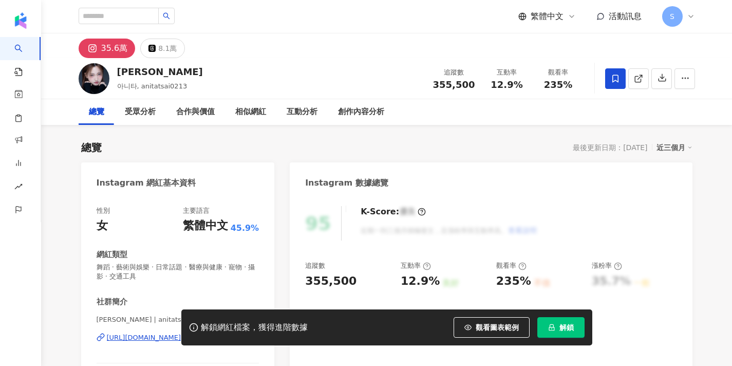
click at [610, 83] on span at bounding box center [615, 78] width 21 height 21
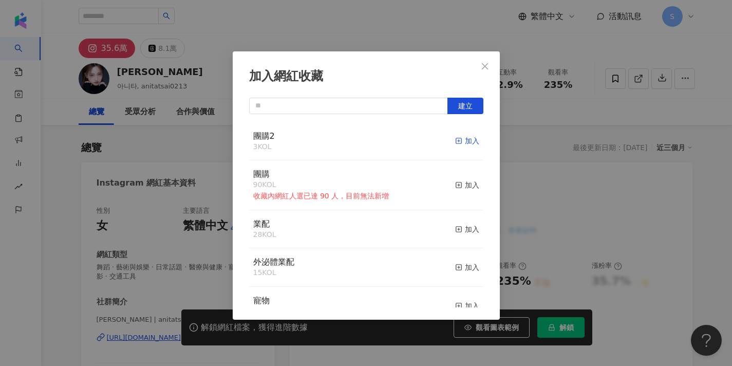
click at [457, 143] on rect "button" at bounding box center [459, 141] width 6 height 6
click at [485, 66] on icon "close" at bounding box center [485, 66] width 6 height 6
click at [389, 14] on div "加入網紅收藏 建立 團購2 4 KOL 已加入 團購 90 KOL 收藏內網紅人選已達 90 人，目前無法新增 加入 業配 28 KOL 加入 外泌體業配 1…" at bounding box center [366, 183] width 732 height 366
click at [488, 70] on div "加入網紅收藏 建立 團購2 4 KOL 已加入 團購 90 KOL 收藏內網紅人選已達 90 人，目前無法新增 加入 業配 28 KOL 加入 外泌體業配 1…" at bounding box center [366, 183] width 732 height 366
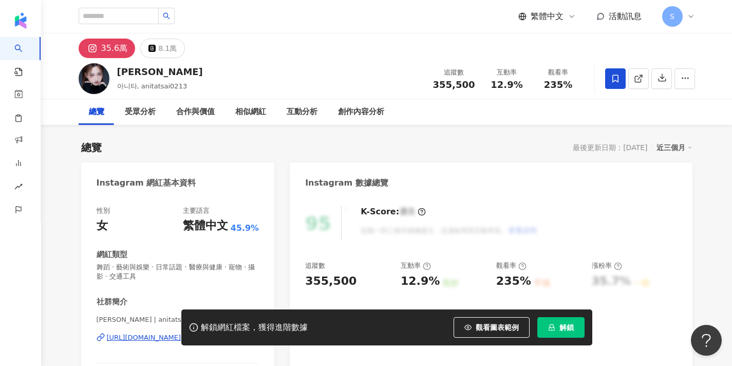
click at [525, 167] on div "加入網紅收藏 建立 團購2 4 KOL 已加入 團購 90 KOL 收藏內網紅人選已達 90 人，目前無法新增 加入 業配 28 KOL 加入 外泌體業配 1…" at bounding box center [366, 183] width 732 height 366
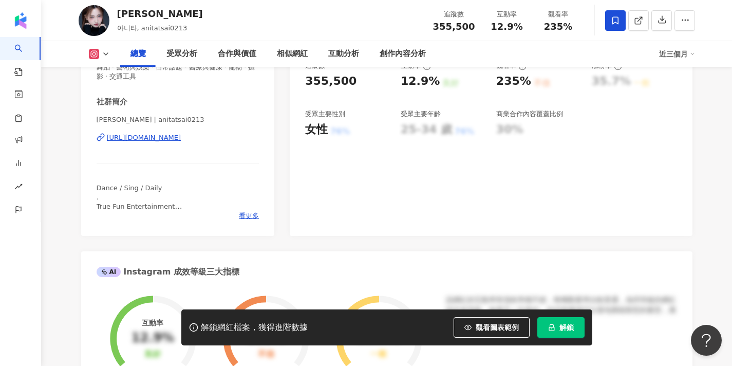
scroll to position [162, 0]
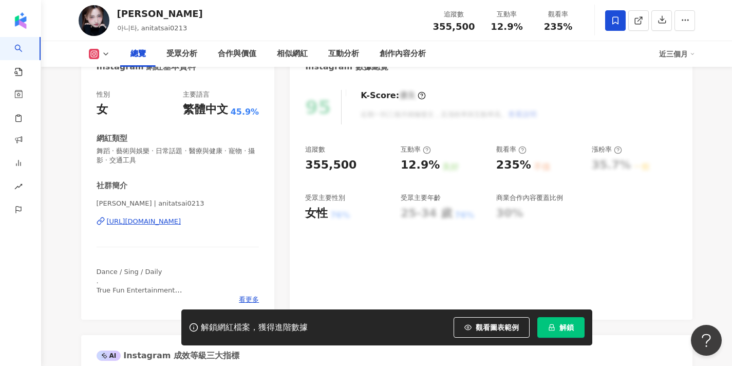
scroll to position [174, 0]
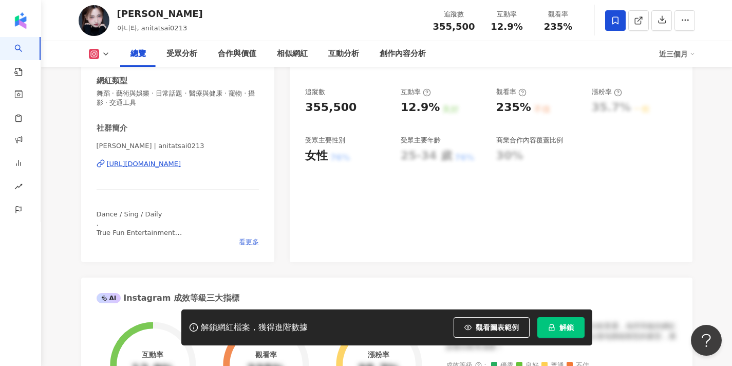
click at [247, 277] on div "AI Instagram 成效等級三大指標" at bounding box center [386, 293] width 611 height 33
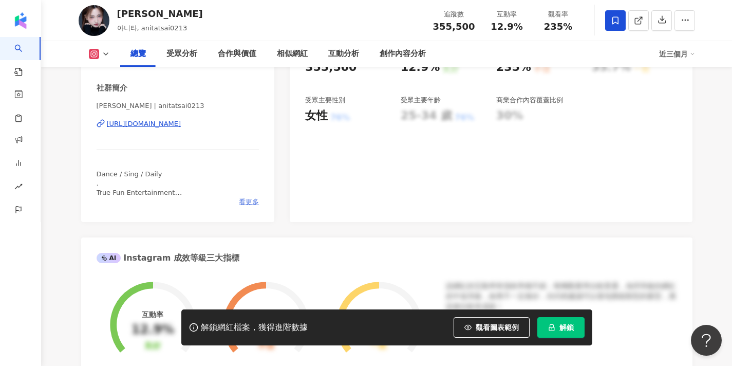
click at [252, 203] on span "看更多" at bounding box center [249, 201] width 20 height 9
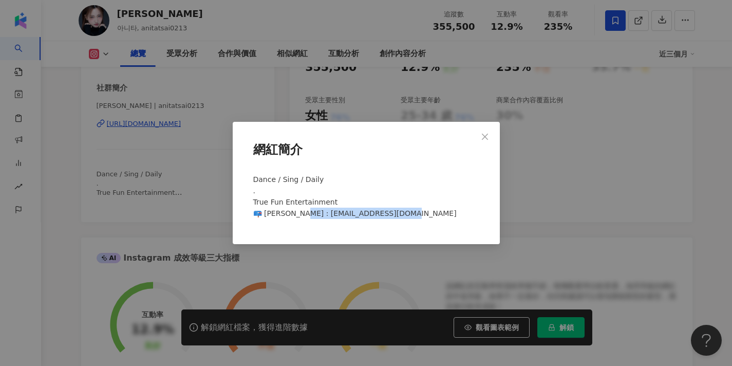
drag, startPoint x: 381, startPoint y: 214, endPoint x: 295, endPoint y: 215, distance: 85.8
click at [295, 215] on span "Dance / Sing / Daily . True Fun Entertainment 📪 [PERSON_NAME] : [EMAIL_ADDRESS]…" at bounding box center [354, 196] width 203 height 42
copy span "[EMAIL_ADDRESS][DOMAIN_NAME]"
click at [387, 209] on div "Dance / Sing / Daily . True Fun Entertainment 📪 [PERSON_NAME] : [EMAIL_ADDRESS]…" at bounding box center [366, 201] width 234 height 62
click at [385, 211] on div "Dance / Sing / Daily . True Fun Entertainment 📪 [PERSON_NAME] : [EMAIL_ADDRESS]…" at bounding box center [366, 201] width 234 height 62
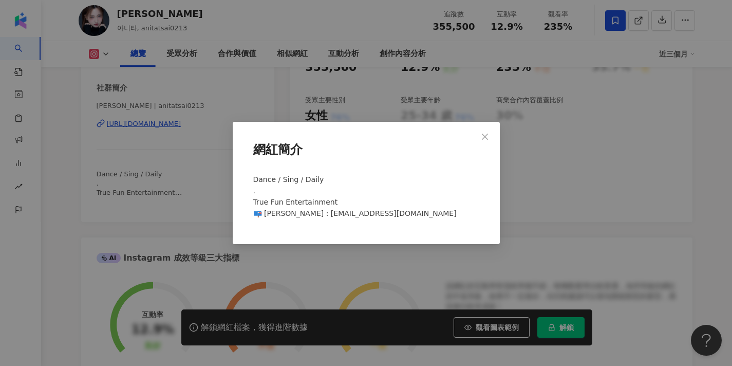
click at [380, 213] on span "Dance / Sing / Daily . True Fun Entertainment 📪 [PERSON_NAME] : [EMAIL_ADDRESS]…" at bounding box center [354, 196] width 203 height 42
drag, startPoint x: 380, startPoint y: 213, endPoint x: 295, endPoint y: 211, distance: 84.3
click at [295, 211] on span "Dance / Sing / Daily . True Fun Entertainment 📪 [PERSON_NAME] : [EMAIL_ADDRESS]…" at bounding box center [354, 196] width 203 height 42
copy span "[EMAIL_ADDRESS][DOMAIN_NAME]"
click at [489, 134] on span "Close" at bounding box center [485, 137] width 21 height 8
